Goal: Information Seeking & Learning: Learn about a topic

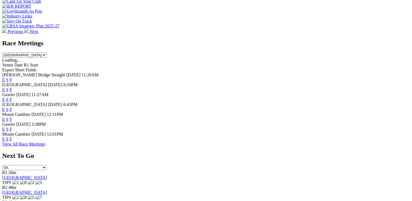
scroll to position [220, 0]
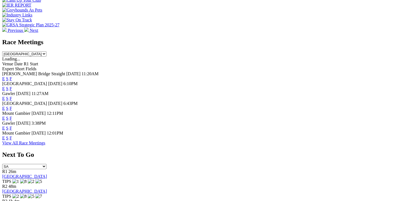
click at [12, 129] on link "F" at bounding box center [11, 128] width 2 height 5
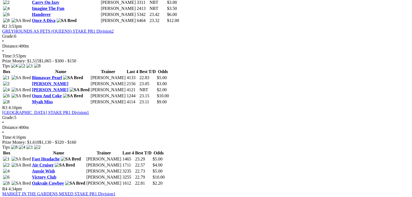
scroll to position [330, 0]
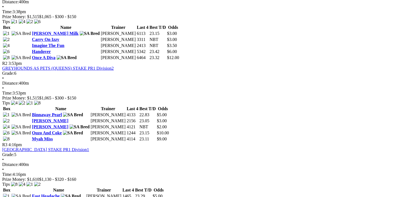
scroll to position [303, 0]
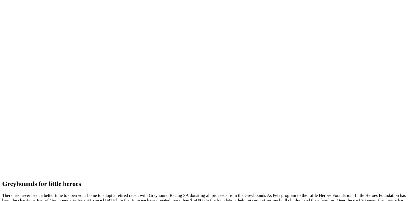
scroll to position [1183, 0]
